Goal: Transaction & Acquisition: Download file/media

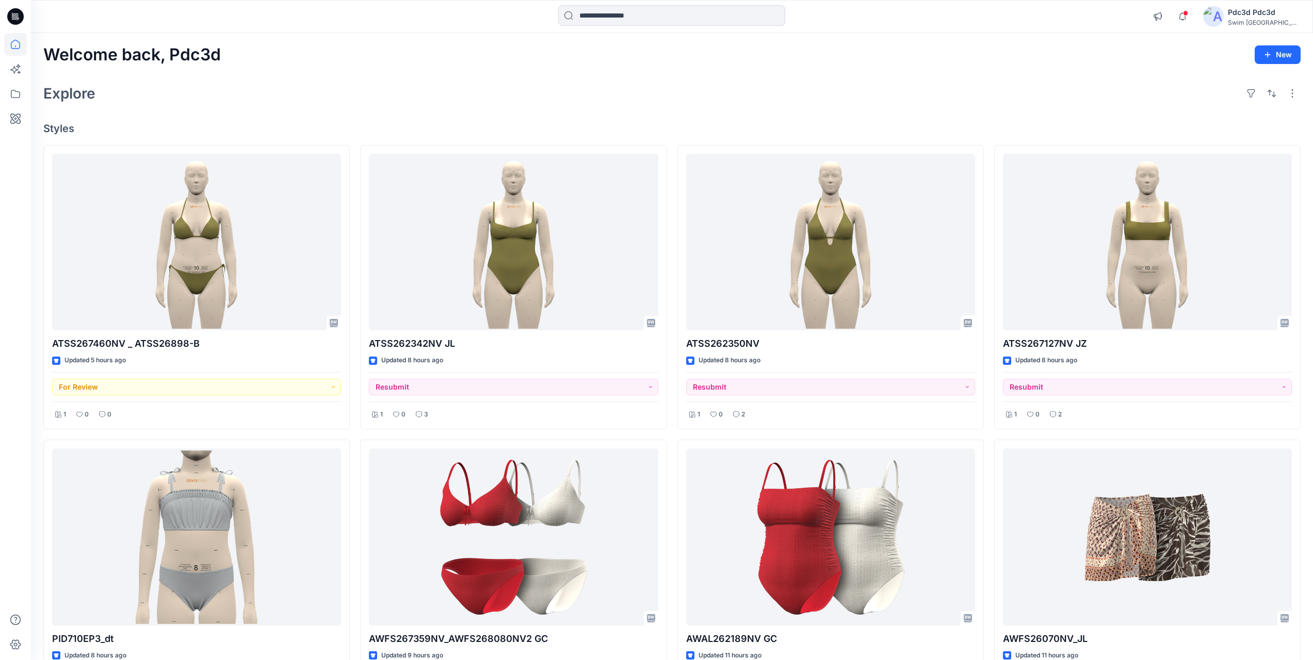
scroll to position [155, 0]
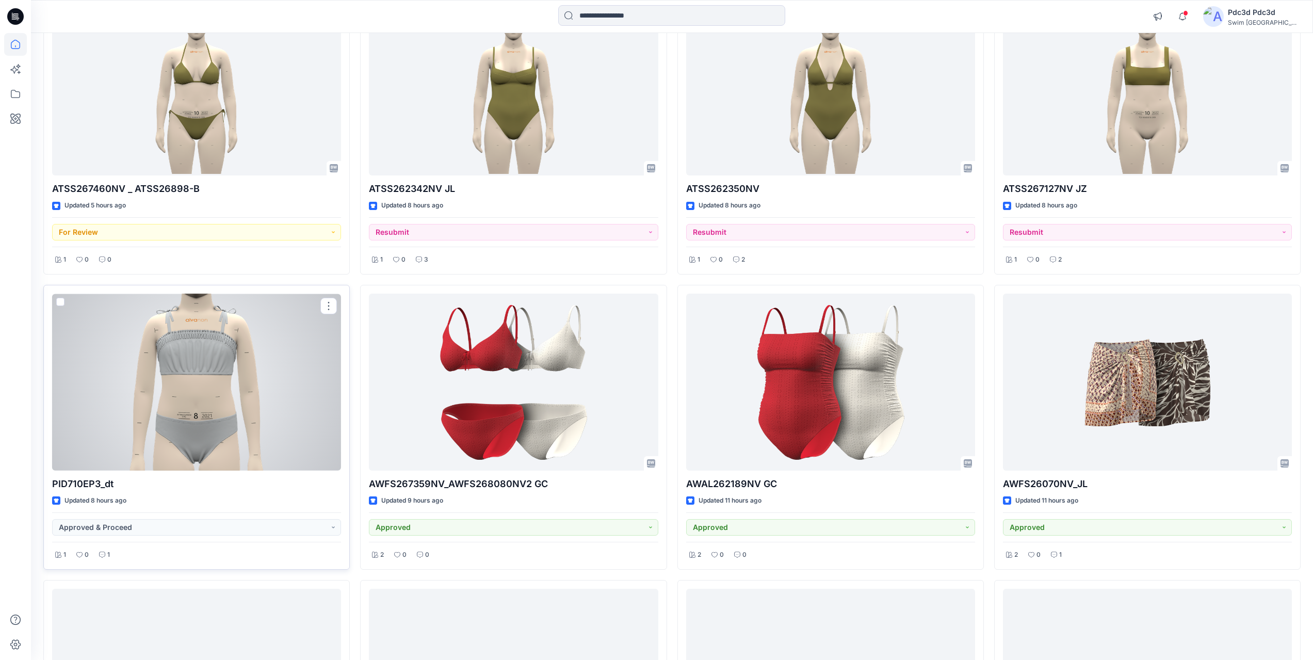
click at [217, 387] on div at bounding box center [196, 382] width 289 height 177
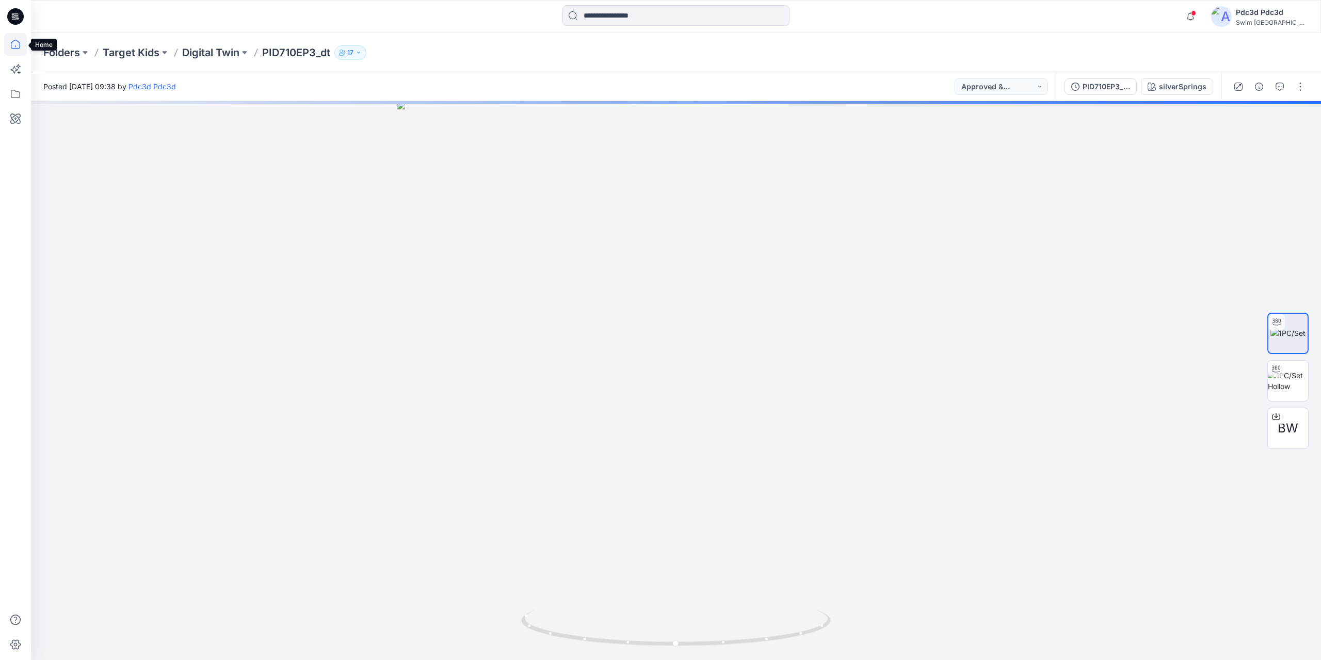
click at [17, 44] on icon at bounding box center [15, 44] width 23 height 23
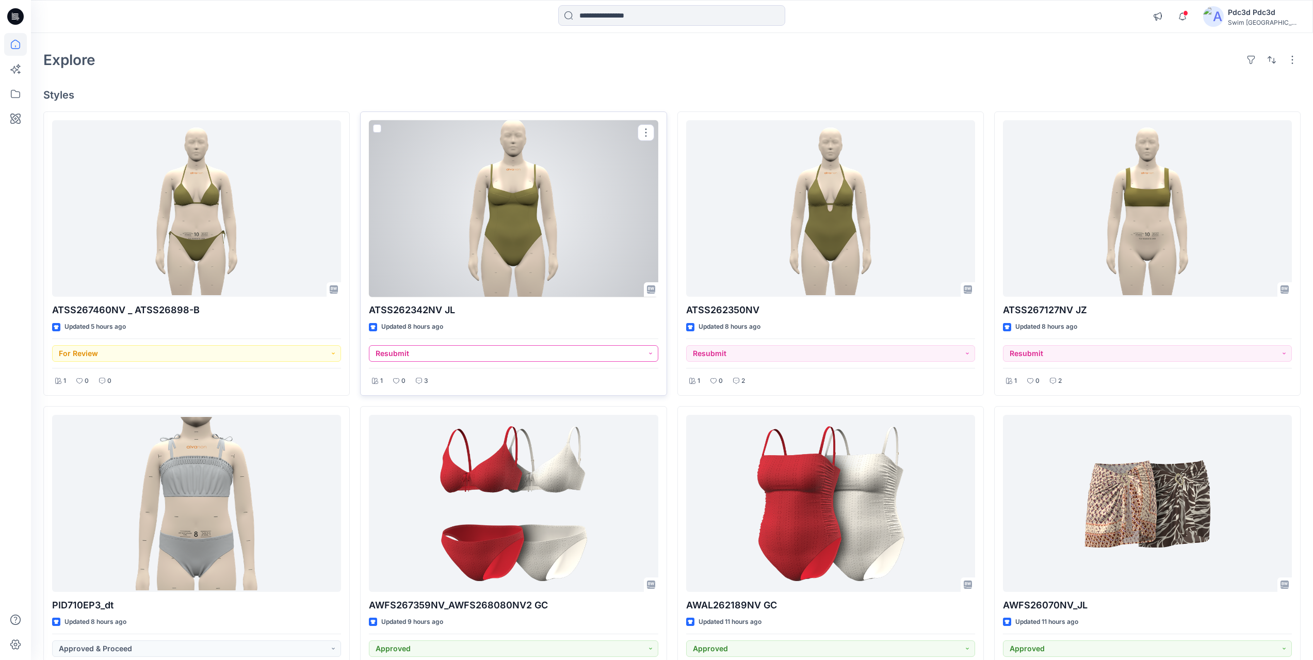
scroll to position [52, 0]
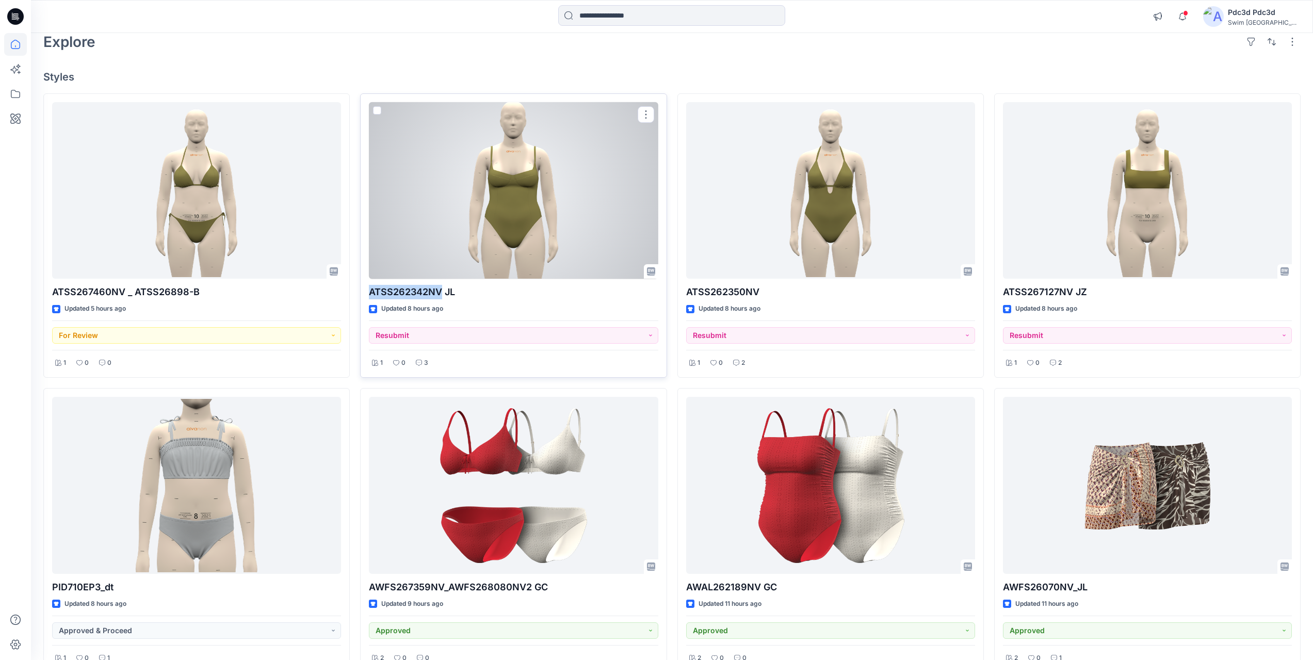
drag, startPoint x: 369, startPoint y: 294, endPoint x: 442, endPoint y: 293, distance: 72.3
click at [442, 293] on p "ATSS262342NV JL" at bounding box center [513, 292] width 289 height 14
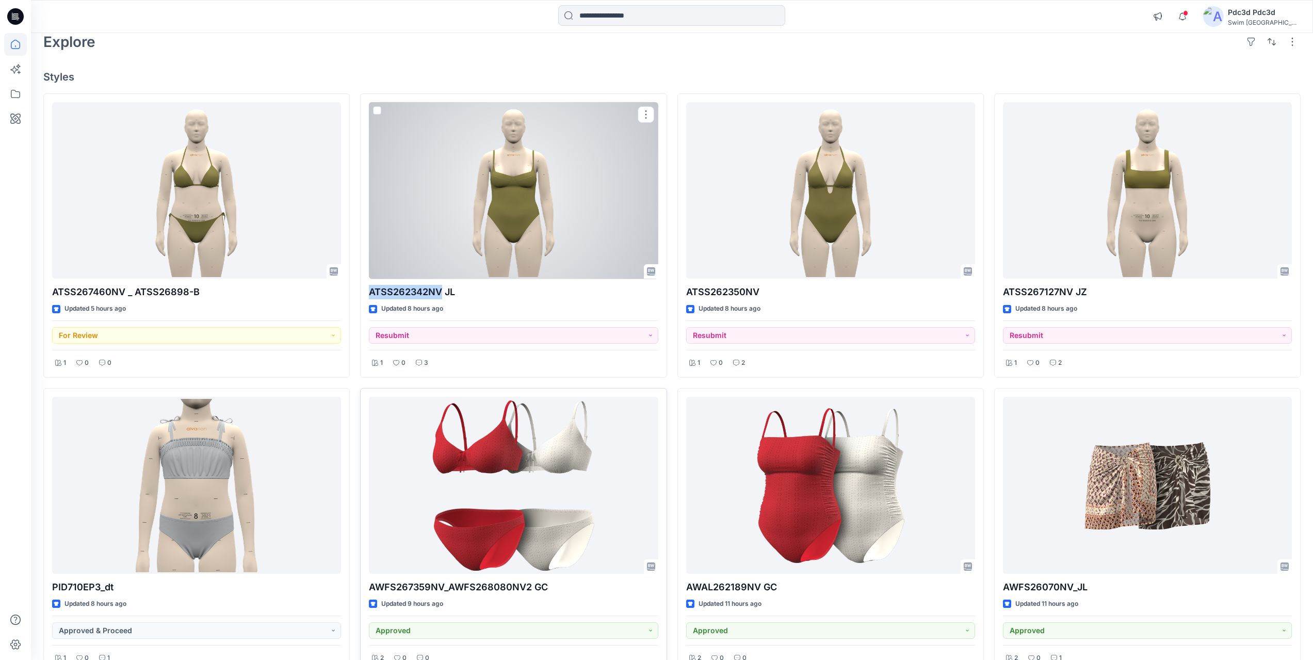
copy p "ATSS262342NV"
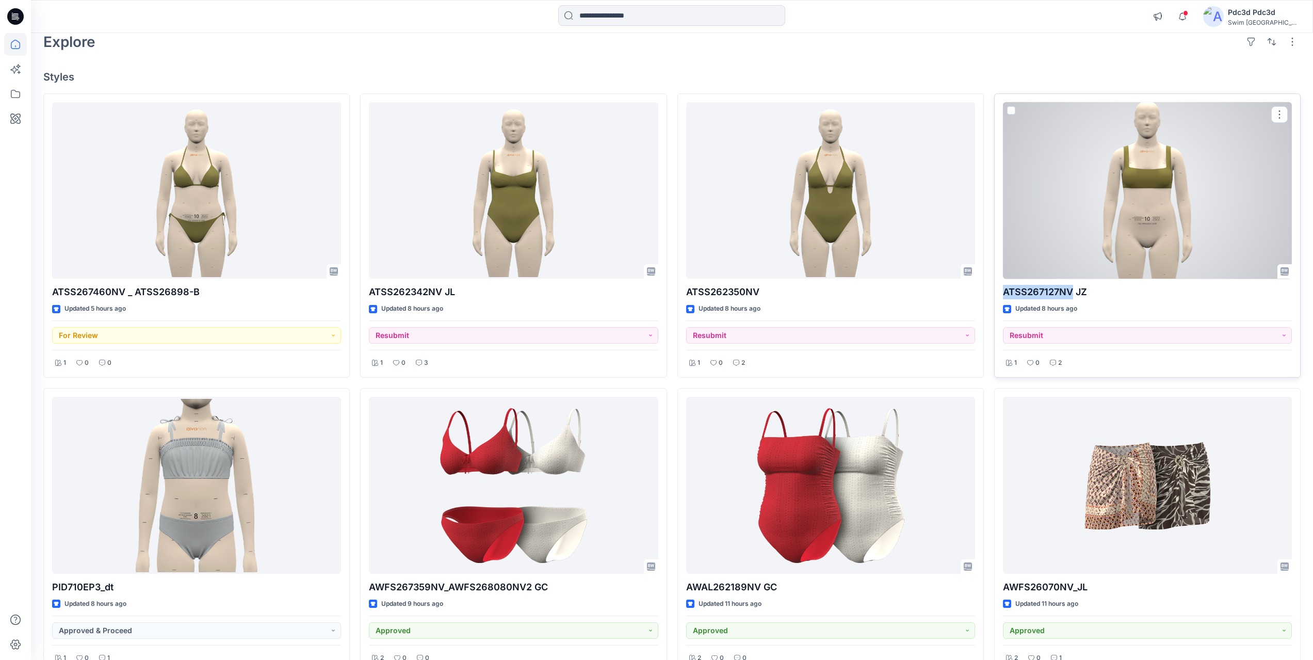
drag, startPoint x: 1004, startPoint y: 293, endPoint x: 1074, endPoint y: 286, distance: 69.9
click at [1074, 286] on p "ATSS267127NV JZ" at bounding box center [1147, 292] width 289 height 14
copy p "ATSS267127NV"
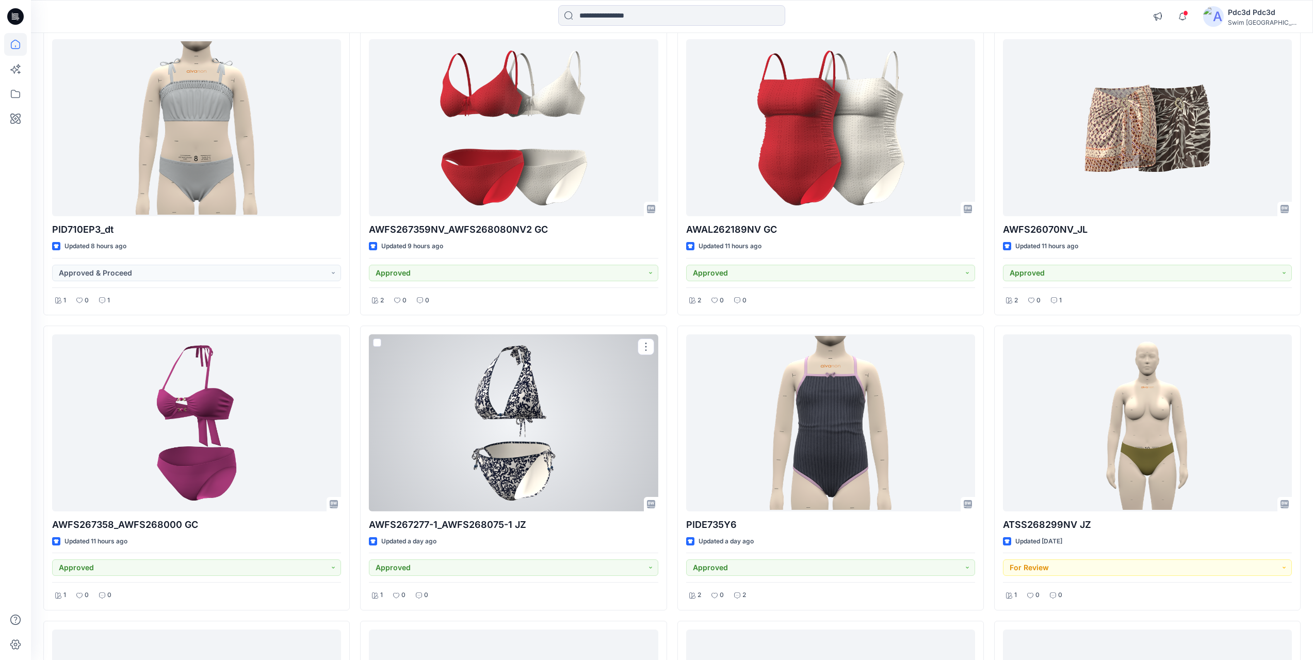
scroll to position [306, 0]
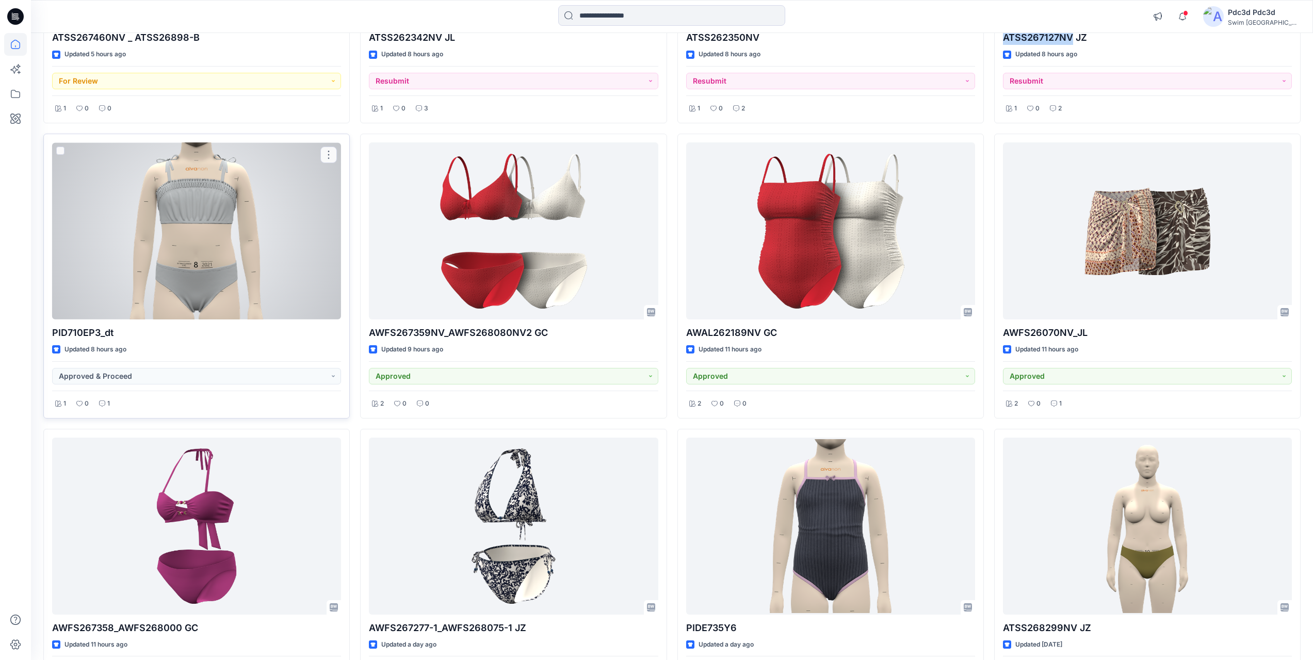
click at [207, 228] on div at bounding box center [196, 230] width 289 height 177
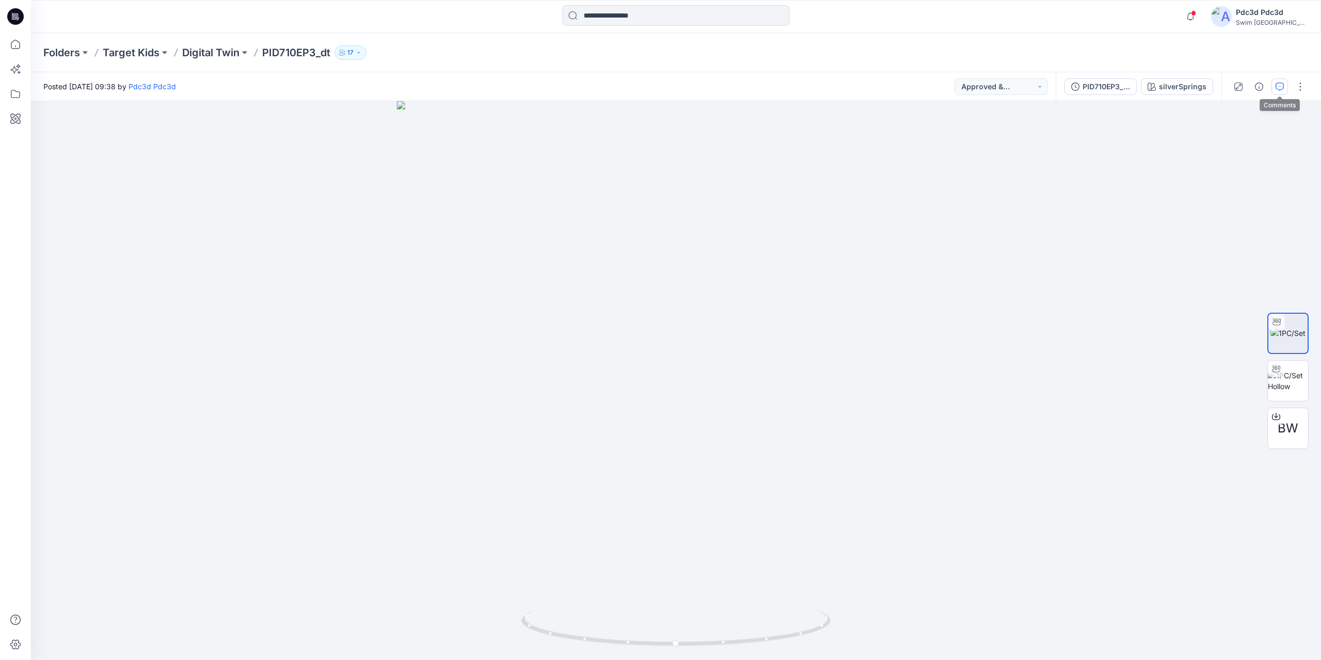
click at [1277, 94] on button "button" at bounding box center [1280, 86] width 17 height 17
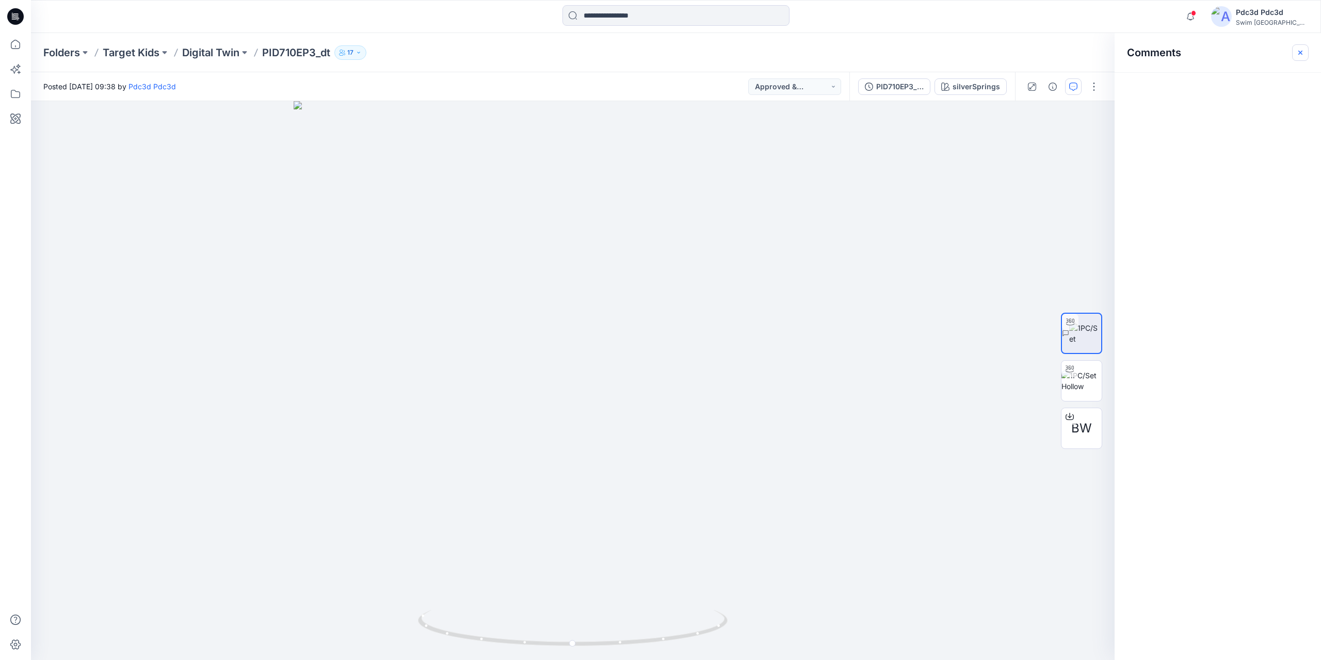
click at [1299, 52] on icon "button" at bounding box center [1300, 53] width 8 height 8
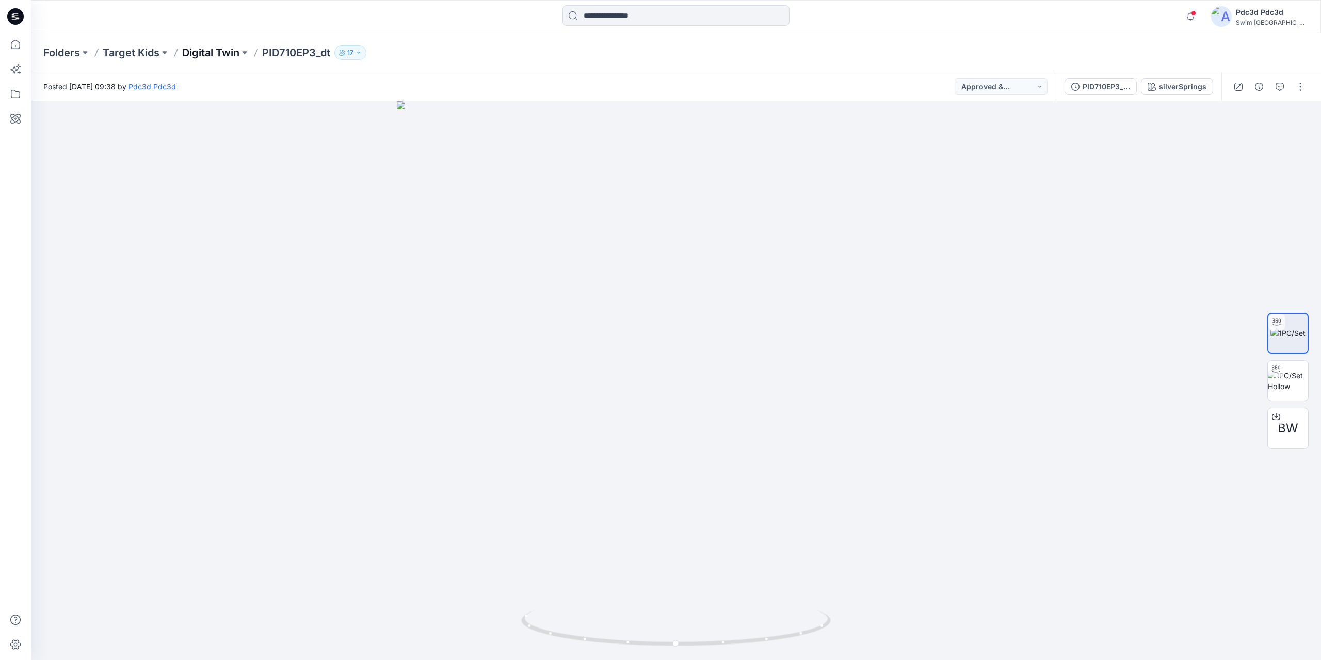
click at [189, 50] on p "Digital Twin" at bounding box center [210, 52] width 57 height 14
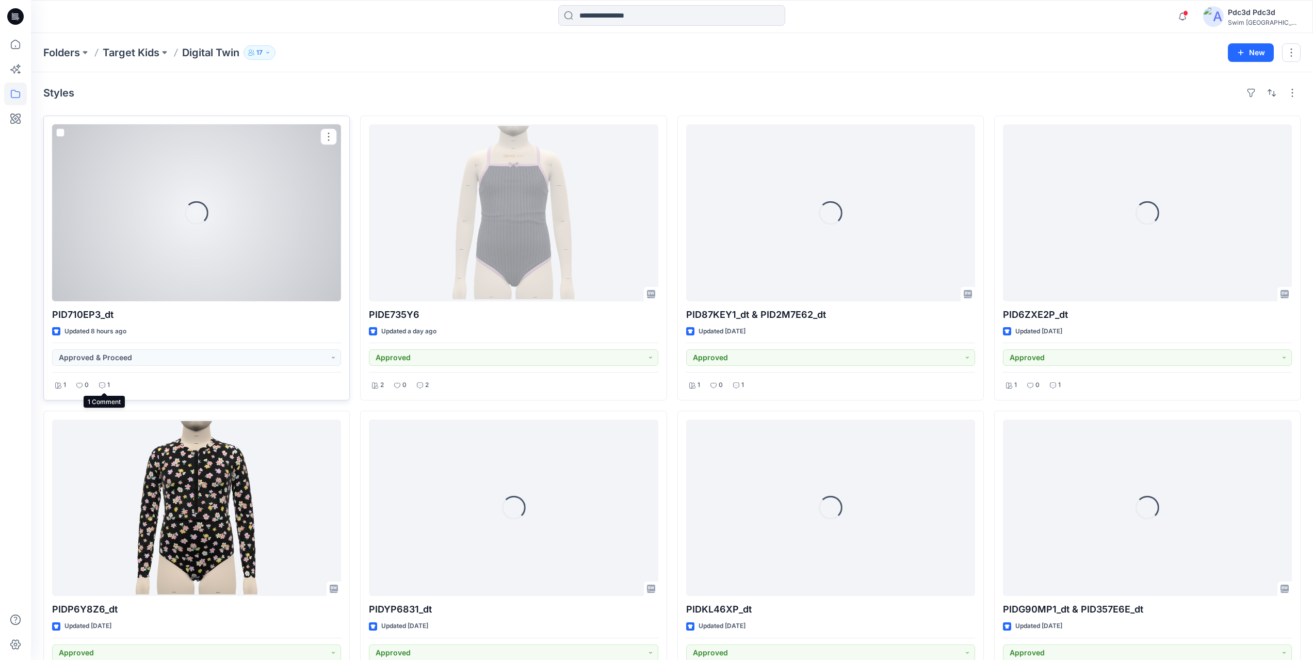
click at [107, 385] on p "1" at bounding box center [108, 385] width 3 height 11
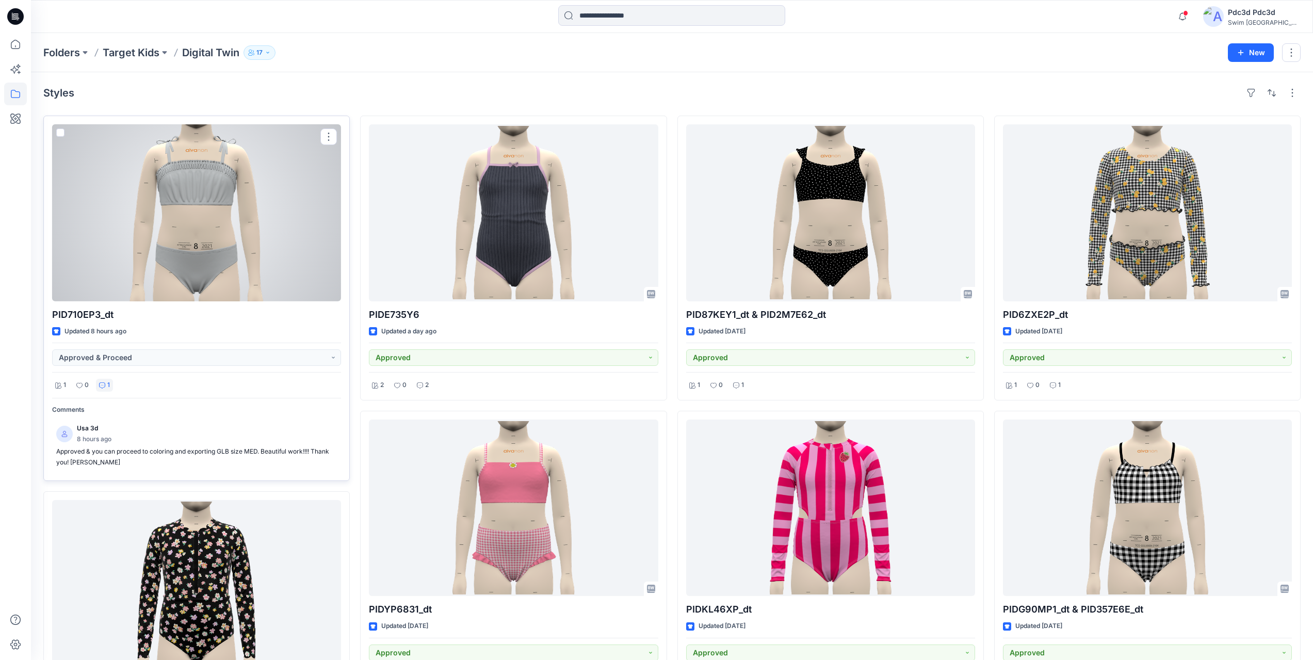
click at [198, 245] on div at bounding box center [196, 212] width 289 height 177
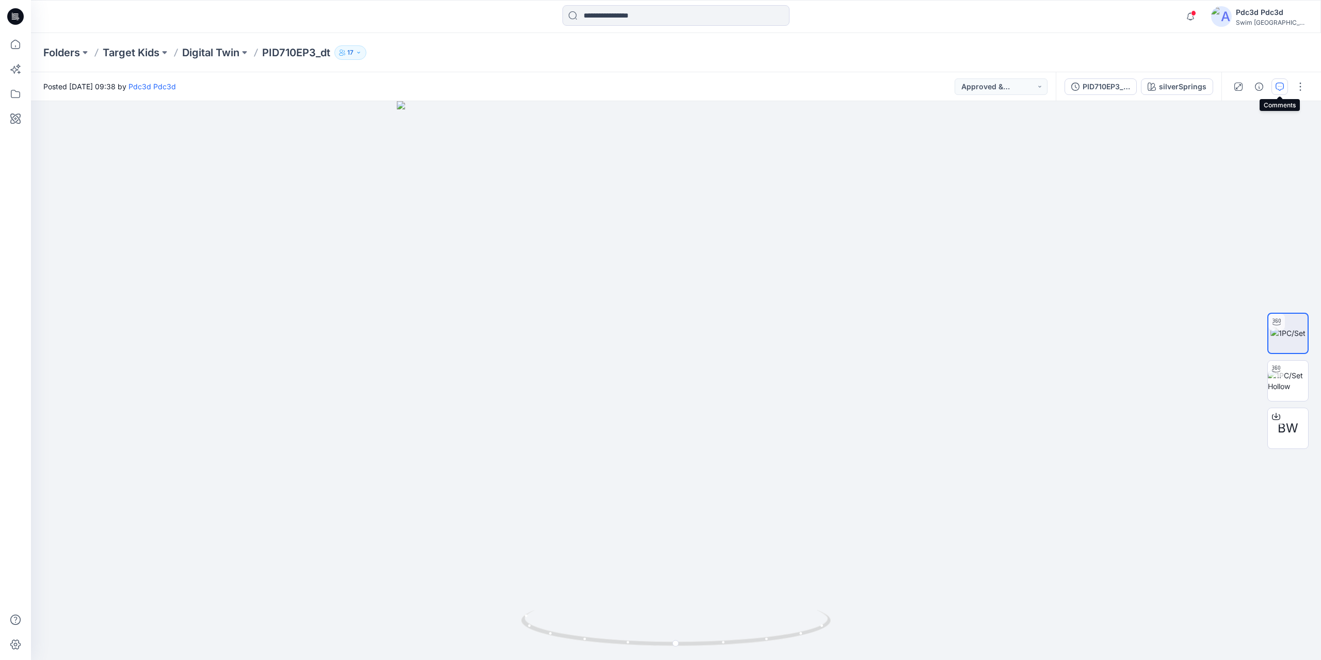
click at [1280, 88] on icon "button" at bounding box center [1280, 87] width 8 height 8
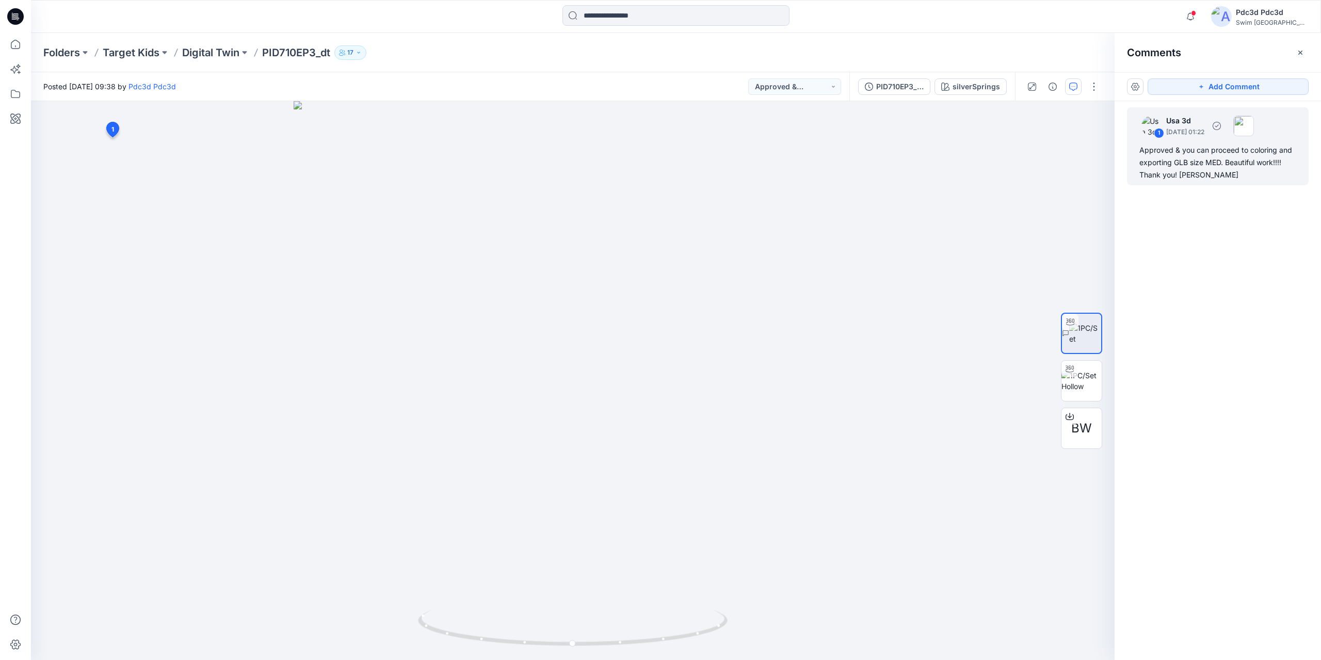
click at [1215, 165] on div "Approved & you can proceed to coloring and exporting GLB size MED. Beautiful wo…" at bounding box center [1217, 162] width 157 height 37
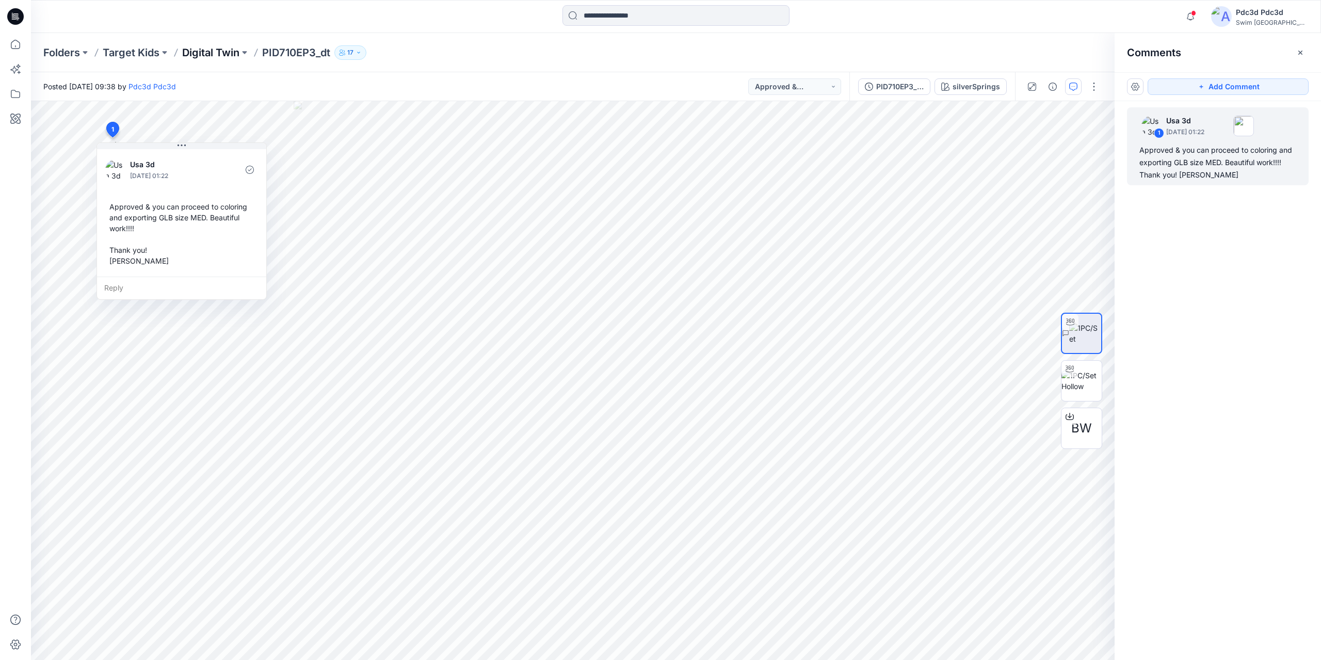
click at [207, 54] on p "Digital Twin" at bounding box center [210, 52] width 57 height 14
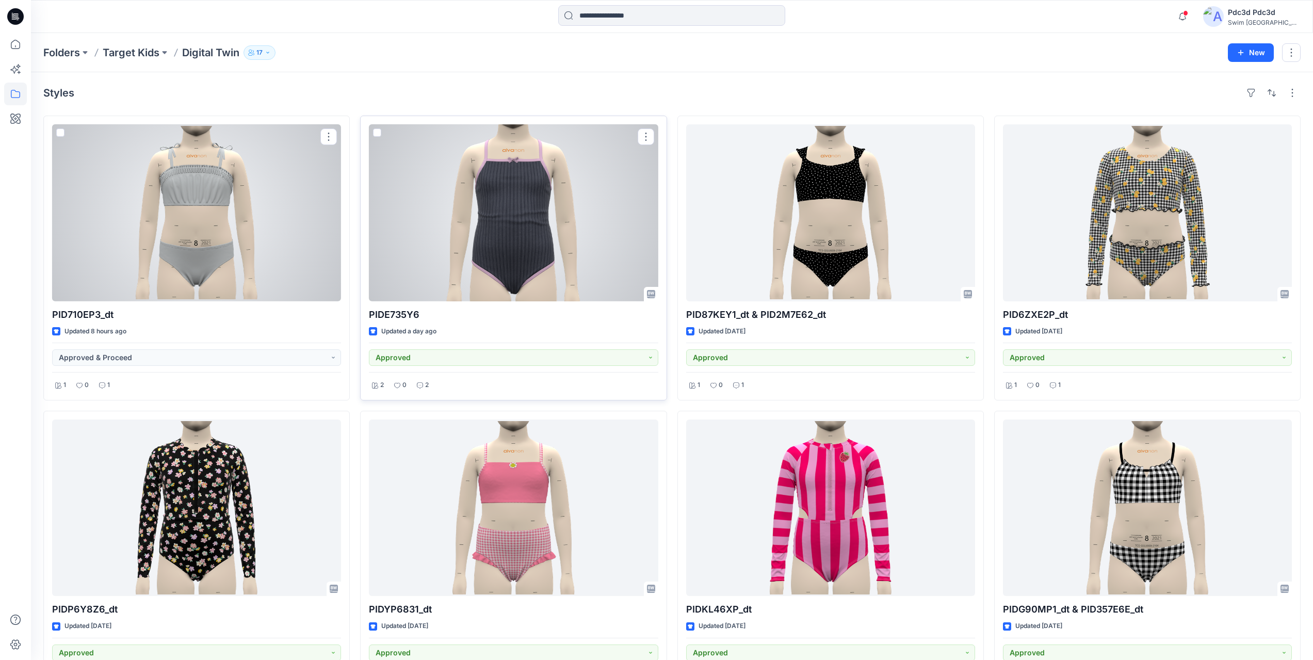
click at [516, 242] on div at bounding box center [513, 212] width 289 height 177
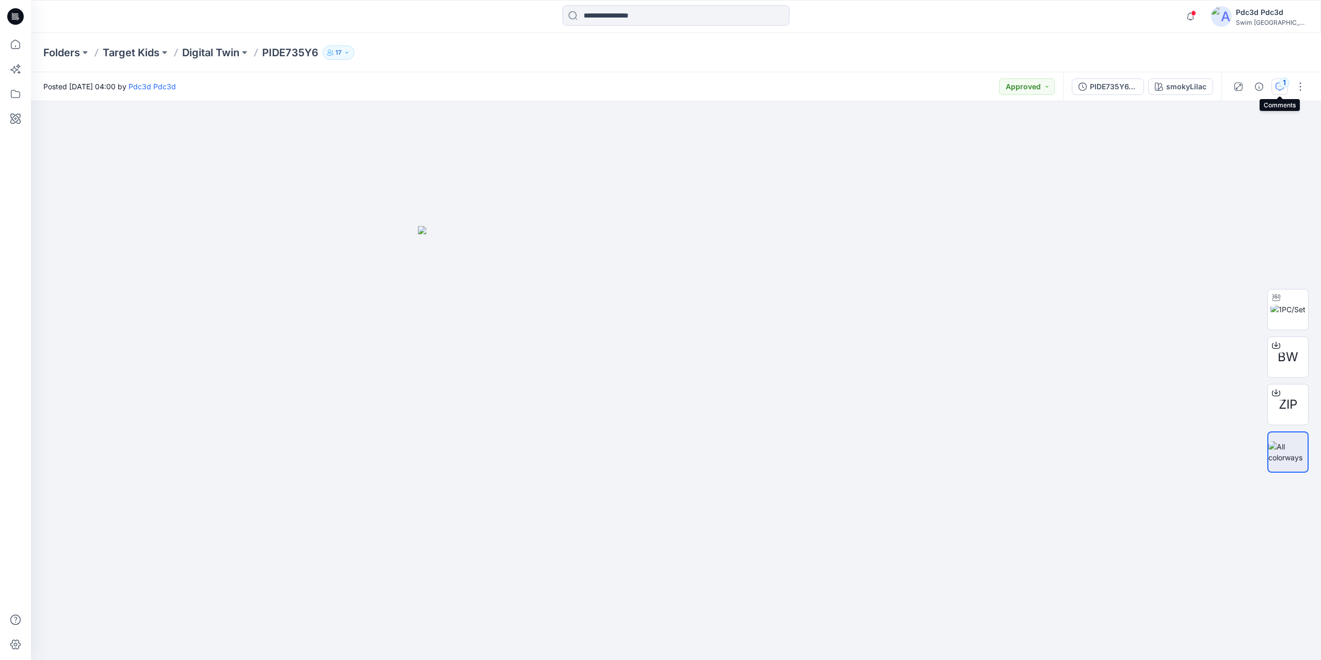
click at [1279, 87] on icon "button" at bounding box center [1280, 87] width 8 height 8
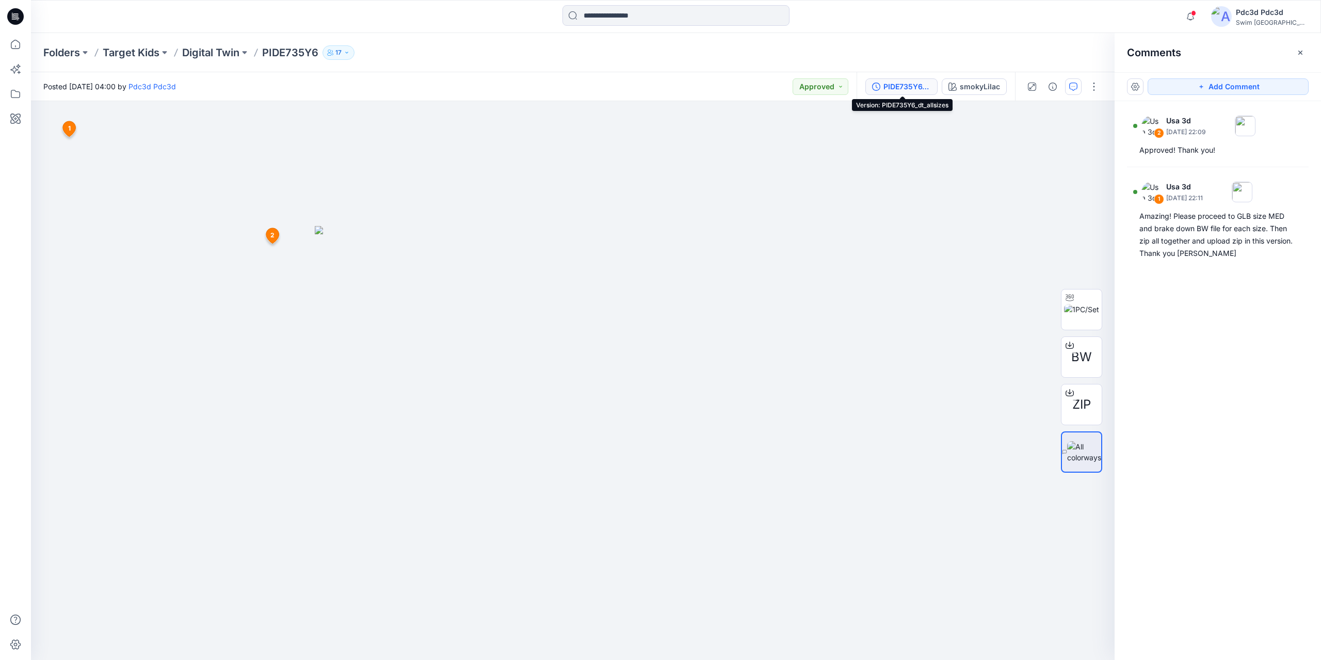
click at [914, 90] on div "PIDE735Y6_dt_allsizes" at bounding box center [906, 86] width 47 height 11
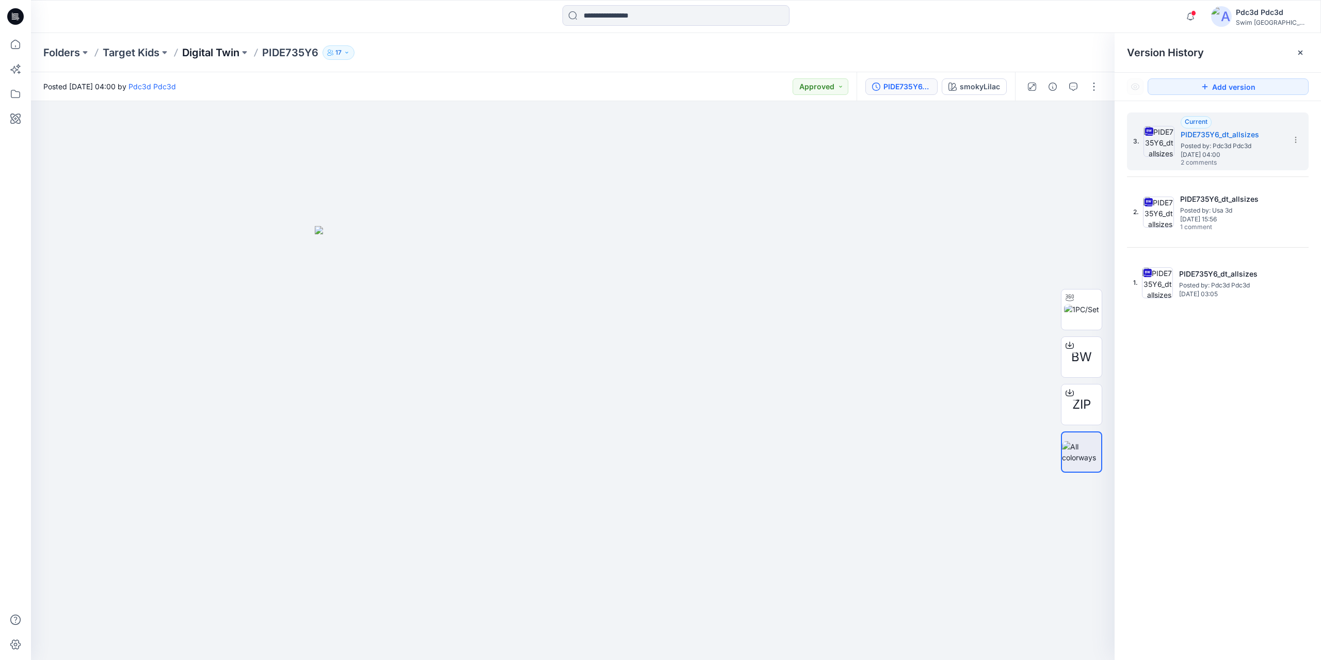
click at [202, 50] on p "Digital Twin" at bounding box center [210, 52] width 57 height 14
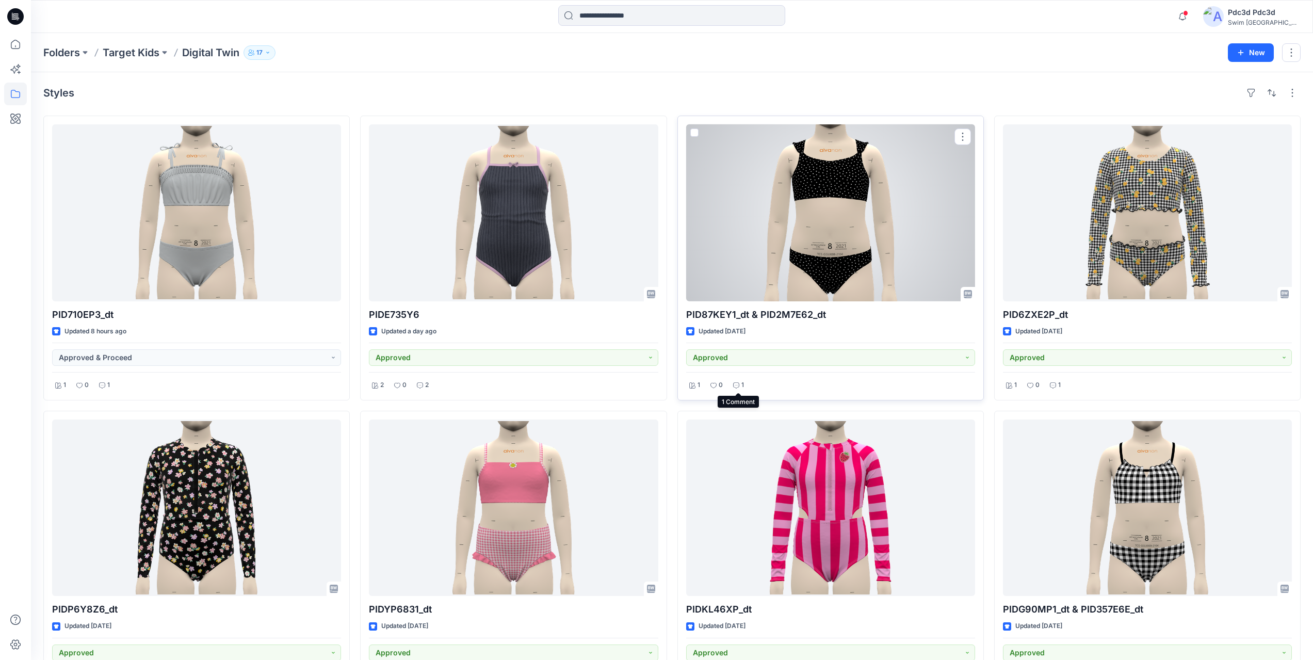
click at [732, 384] on div "1" at bounding box center [738, 385] width 17 height 13
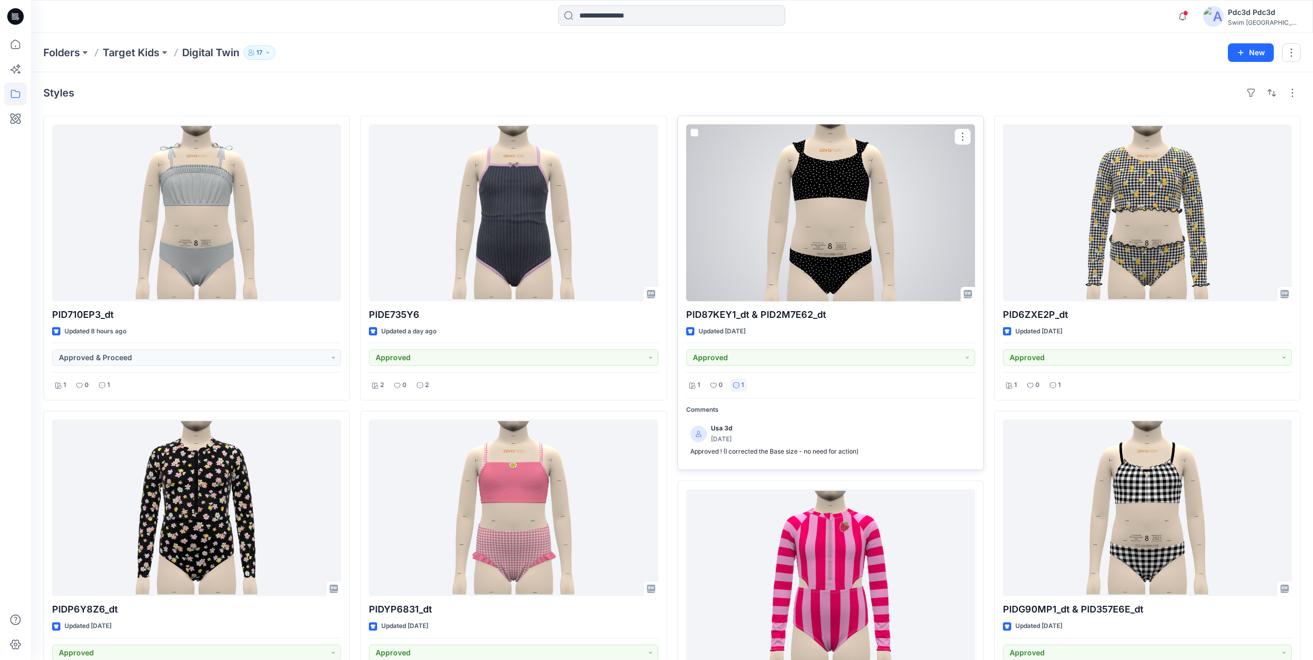
click at [795, 240] on div at bounding box center [830, 212] width 289 height 177
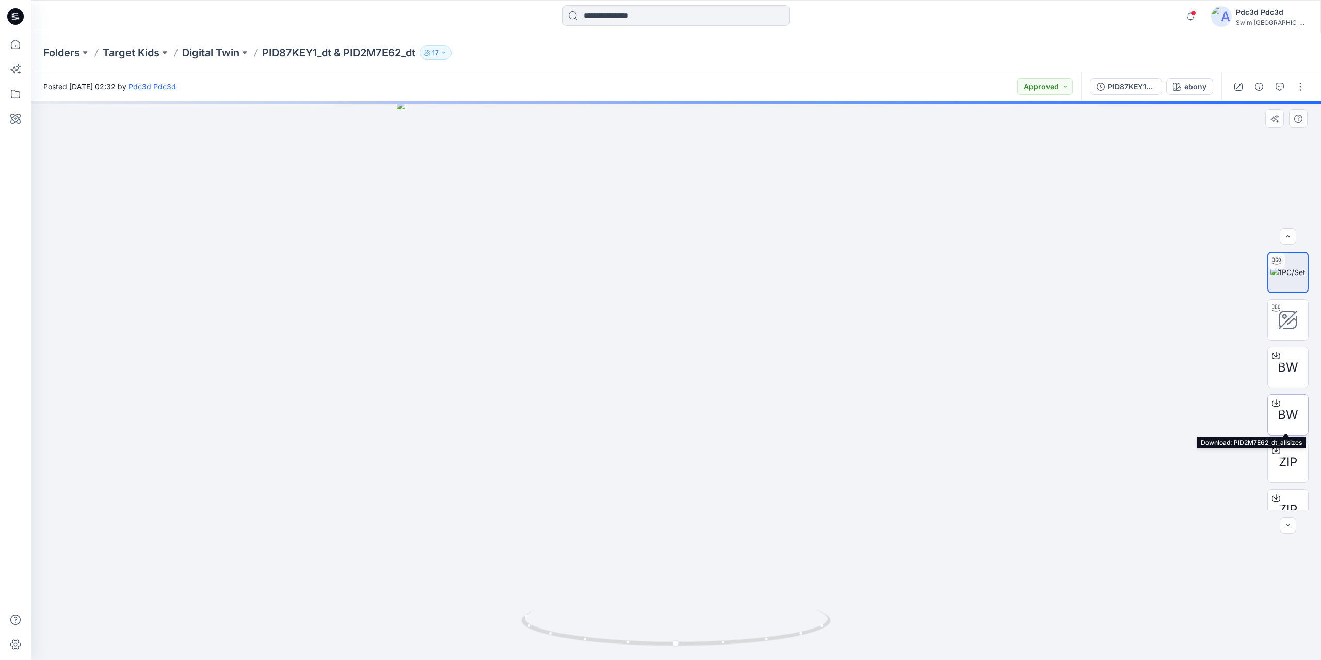
scroll to position [21, 0]
click at [1286, 529] on div at bounding box center [1288, 525] width 17 height 17
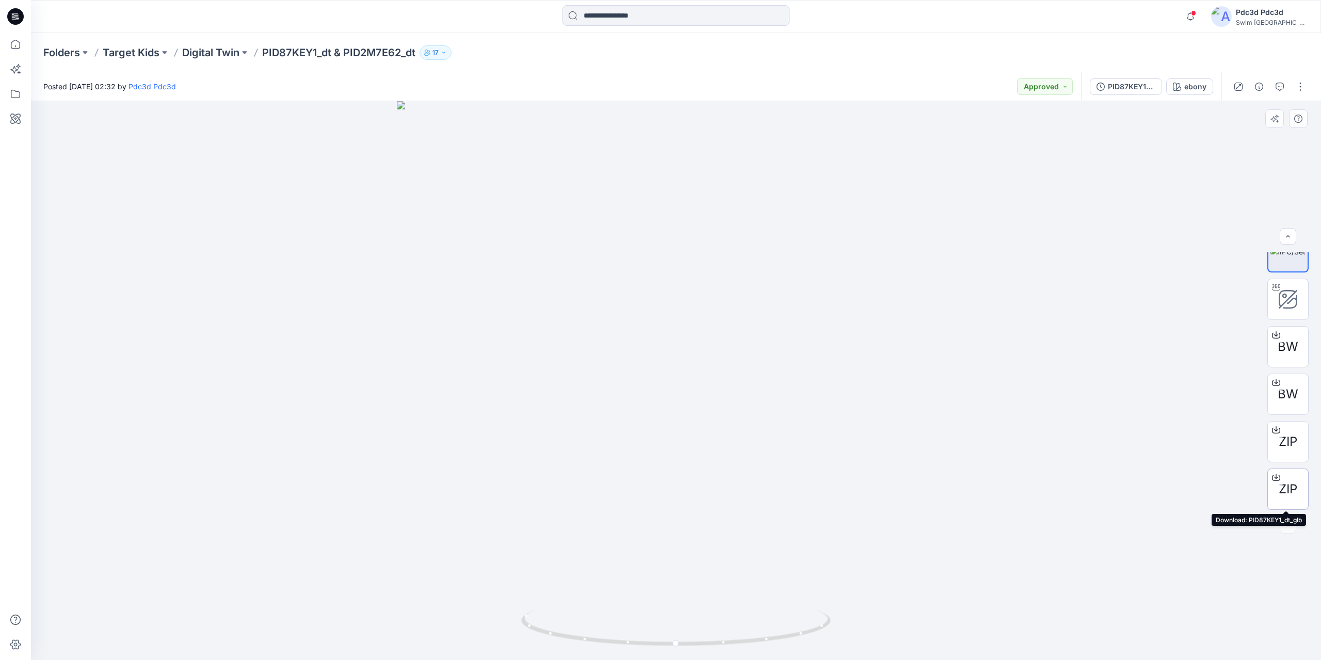
click at [1276, 479] on icon at bounding box center [1276, 477] width 8 height 8
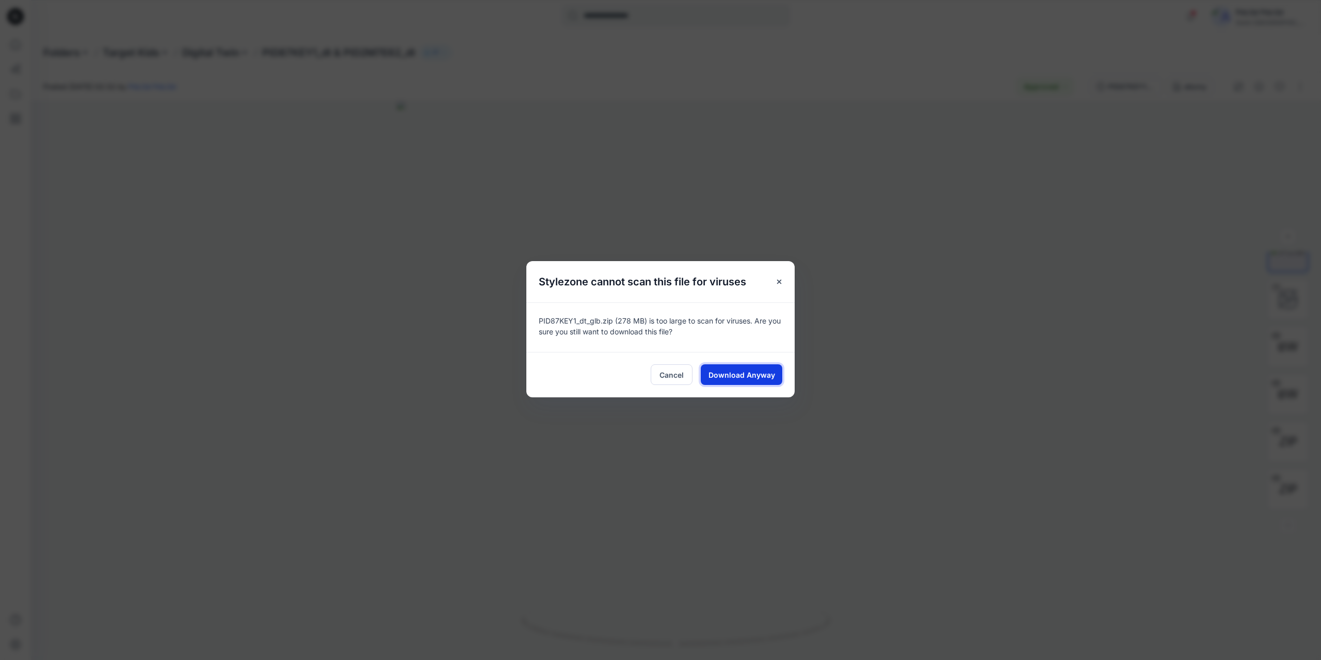
click at [732, 375] on span "Download Anyway" at bounding box center [742, 374] width 67 height 11
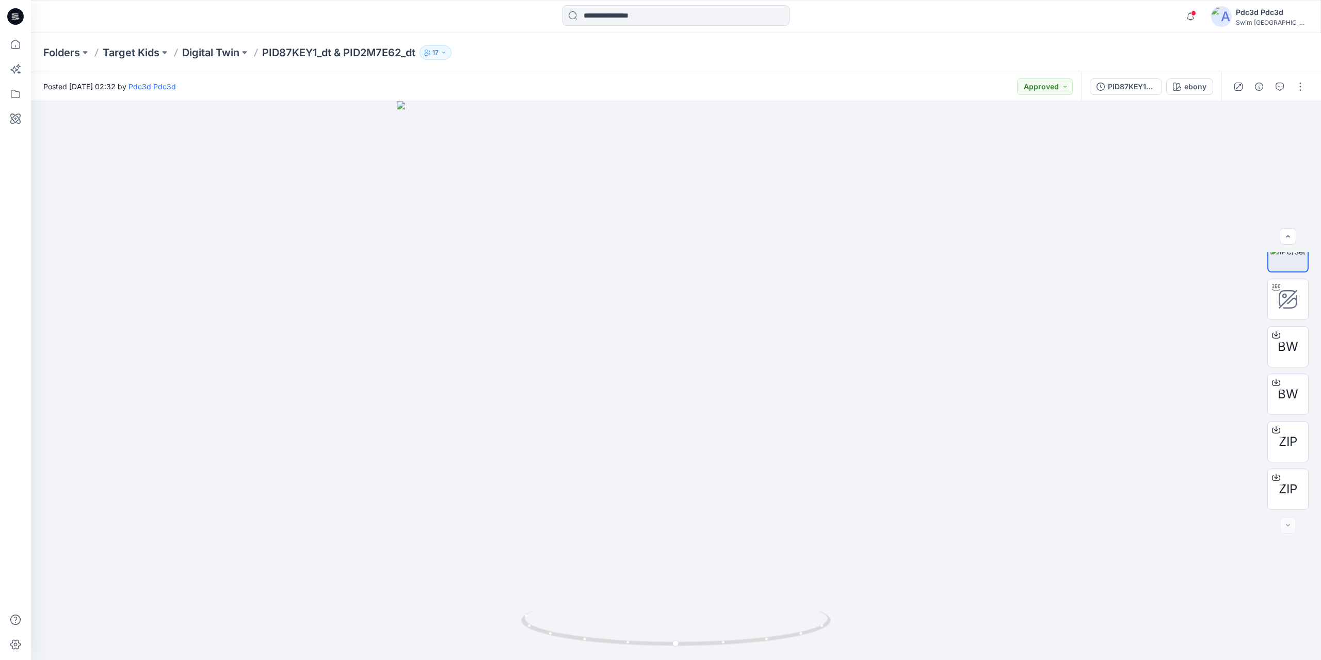
click at [921, 66] on div "Folders Target Kids Digital Twin PID87KEY1_dt & PID2M7E62_dt 17" at bounding box center [676, 52] width 1290 height 39
click at [1275, 432] on icon at bounding box center [1276, 430] width 8 height 8
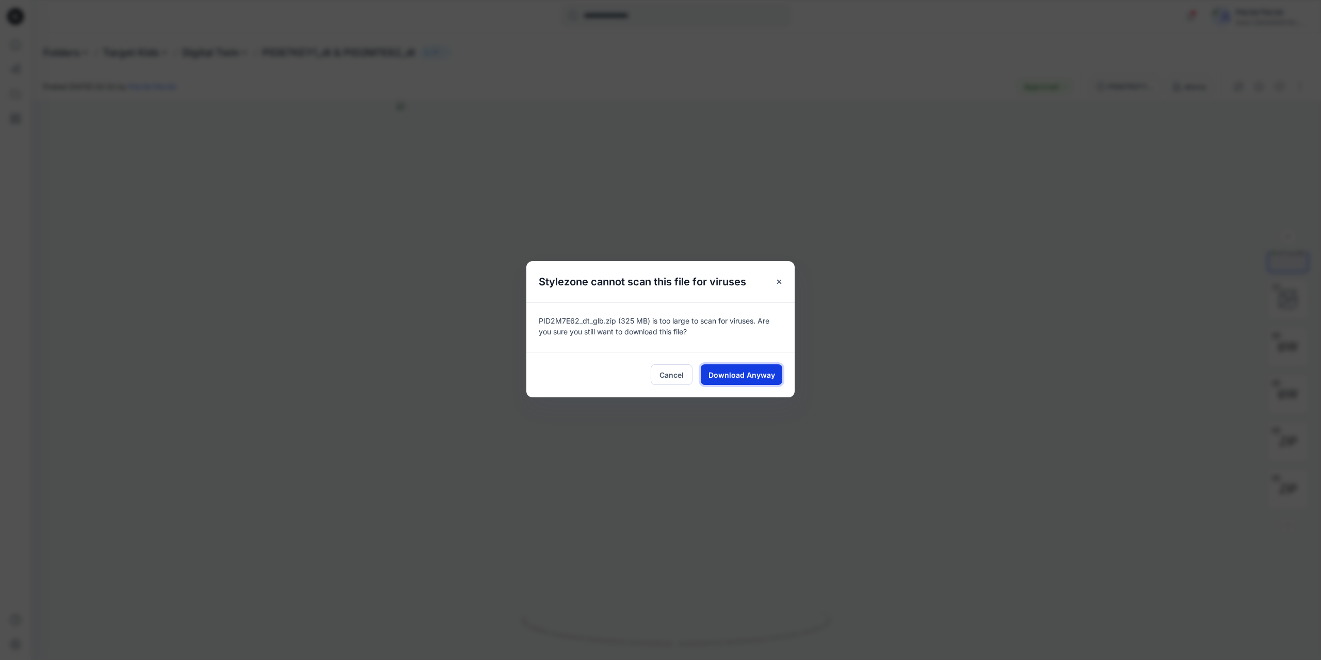
click at [742, 379] on span "Download Anyway" at bounding box center [742, 374] width 67 height 11
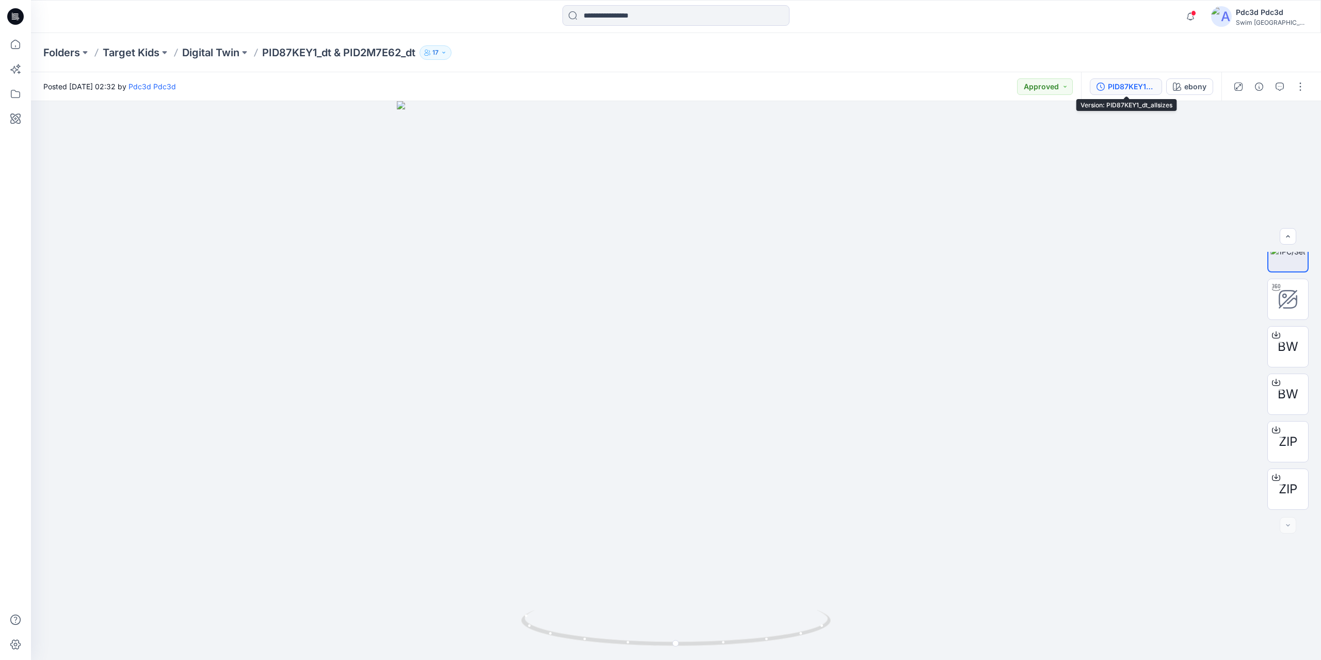
click at [1137, 88] on div "PID87KEY1_dt_allsizes" at bounding box center [1131, 86] width 47 height 11
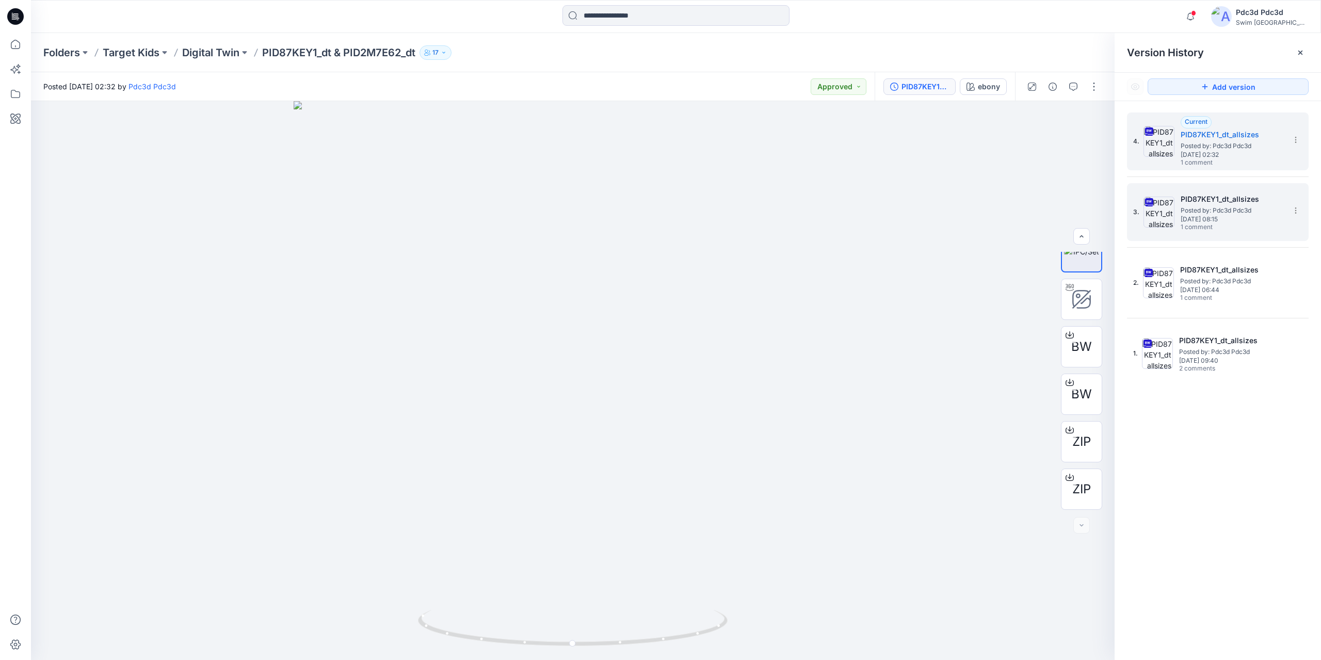
click at [1213, 197] on h5 "PID87KEY1_dt_allsizes" at bounding box center [1232, 199] width 103 height 12
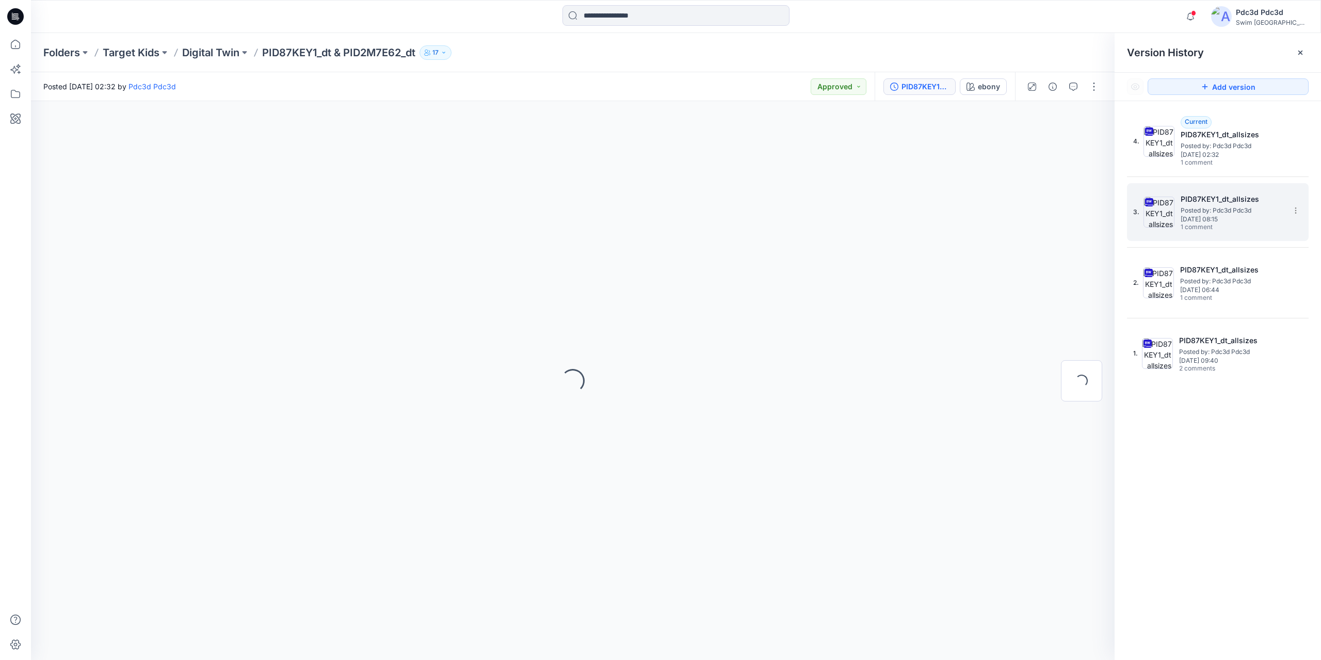
scroll to position [0, 0]
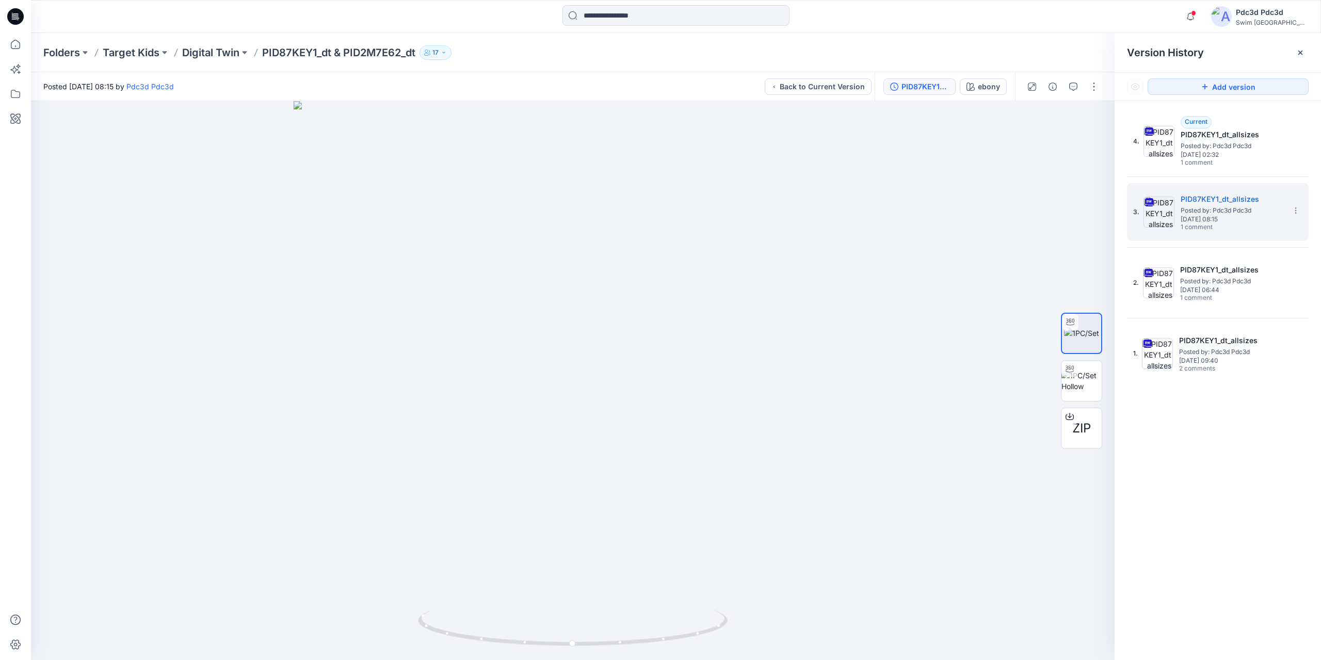
click at [694, 61] on div "Folders Target Kids Digital Twin PID87KEY1_dt & PID2M7E62_dt 17" at bounding box center [676, 52] width 1290 height 39
click at [1073, 417] on icon at bounding box center [1070, 416] width 8 height 8
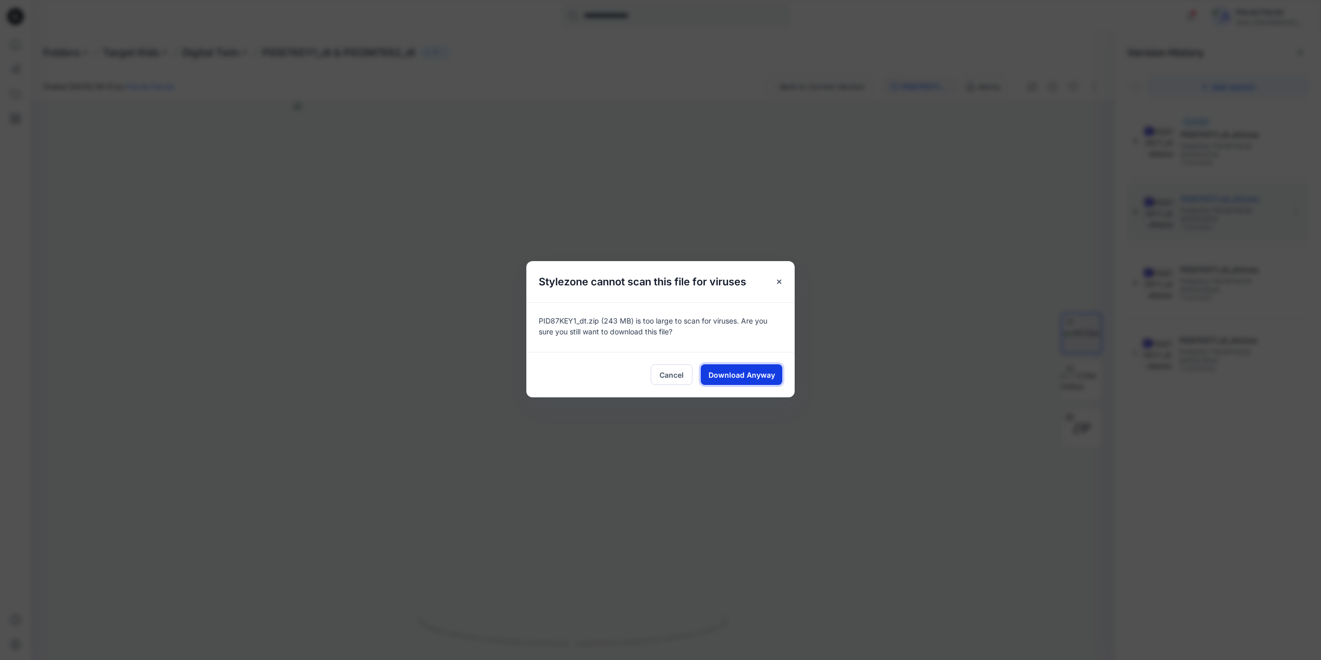
click at [747, 378] on span "Download Anyway" at bounding box center [742, 374] width 67 height 11
